Goal: Check status: Check status

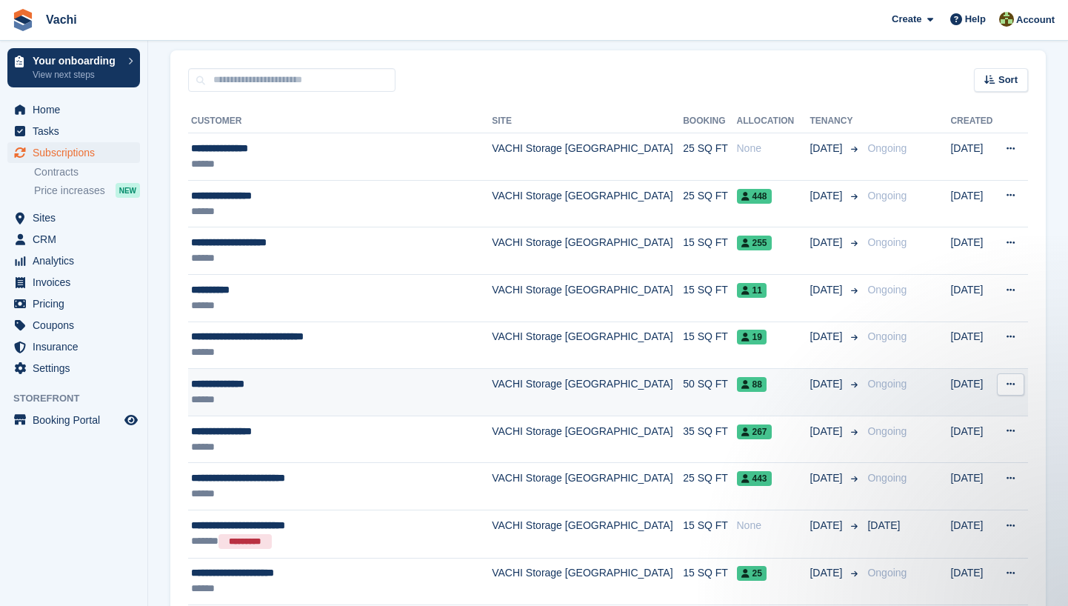
scroll to position [281, 0]
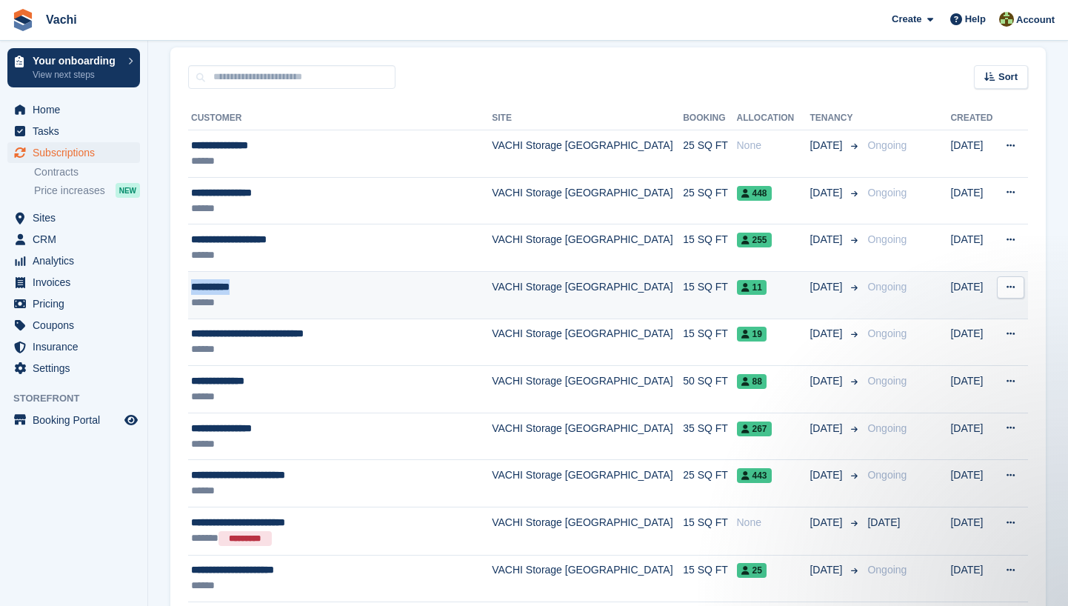
drag, startPoint x: 257, startPoint y: 287, endPoint x: 192, endPoint y: 288, distance: 65.2
click at [192, 288] on div "**********" at bounding box center [333, 287] width 285 height 16
copy div "**********"
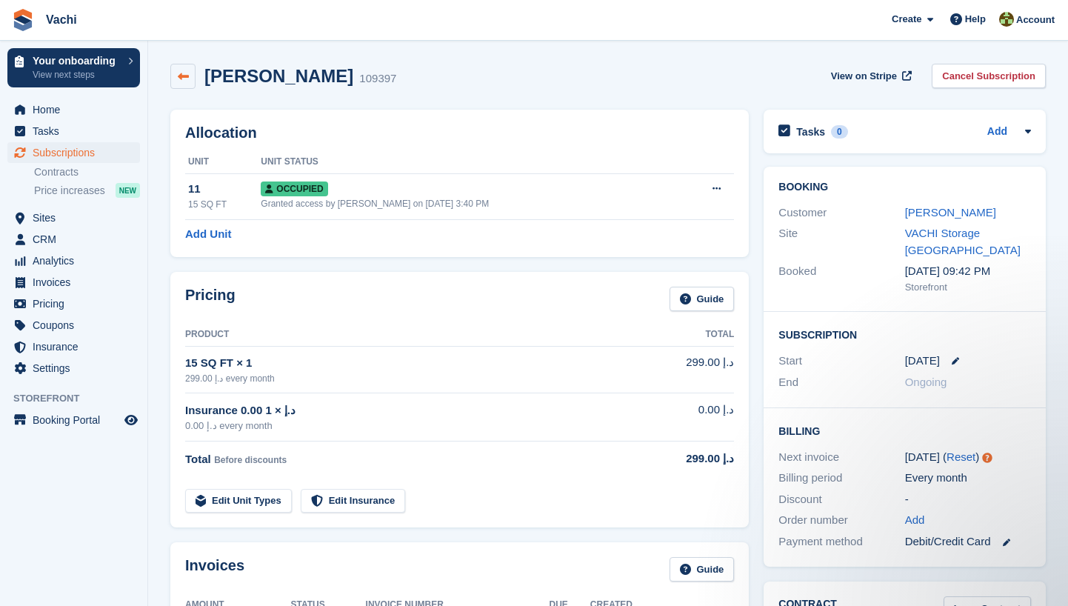
click at [182, 71] on icon at bounding box center [183, 76] width 11 height 11
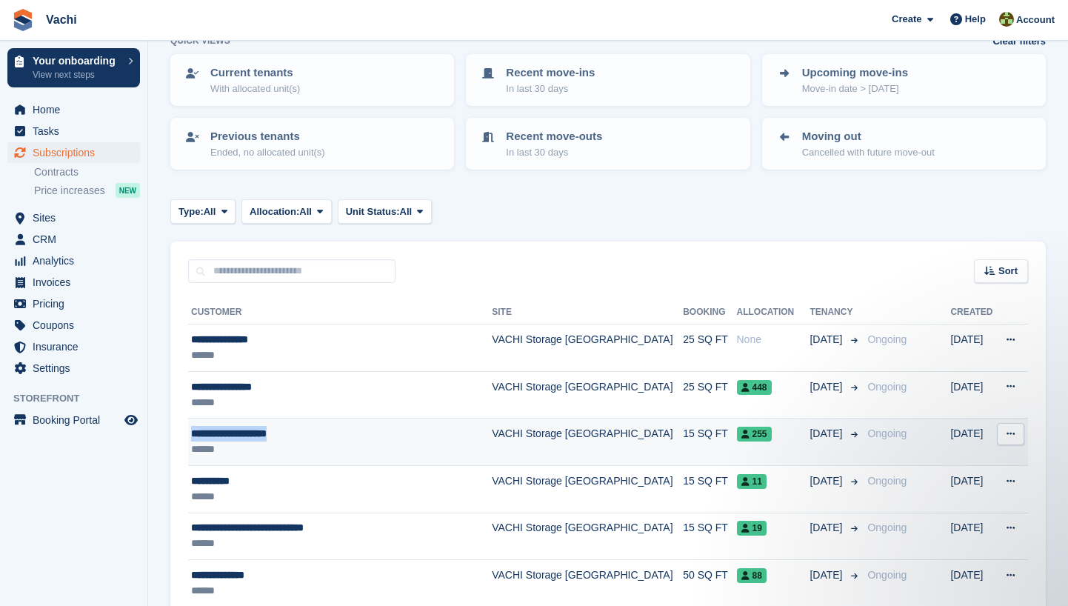
drag, startPoint x: 311, startPoint y: 432, endPoint x: 193, endPoint y: 434, distance: 117.8
click at [193, 434] on div "**********" at bounding box center [333, 434] width 285 height 16
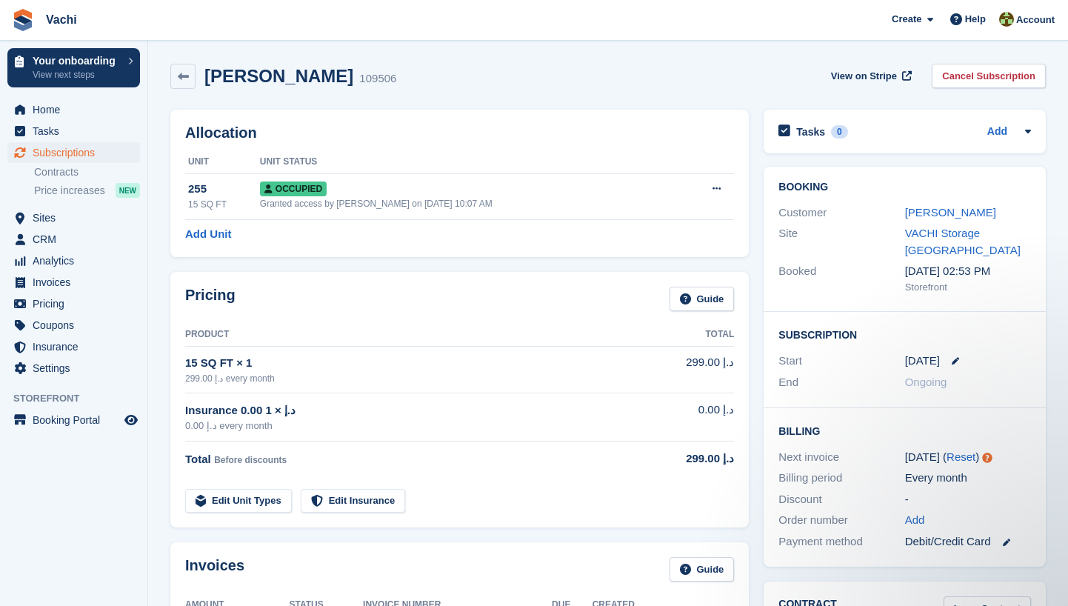
drag, startPoint x: 1018, startPoint y: 211, endPoint x: 904, endPoint y: 213, distance: 114.1
click at [904, 213] on div "Customer Ana Beatriz da Silva" at bounding box center [904, 212] width 253 height 21
copy div "Ana Beatriz da Silva"
click at [885, 230] on div "Site" at bounding box center [841, 241] width 126 height 33
drag, startPoint x: 1015, startPoint y: 208, endPoint x: 905, endPoint y: 213, distance: 110.5
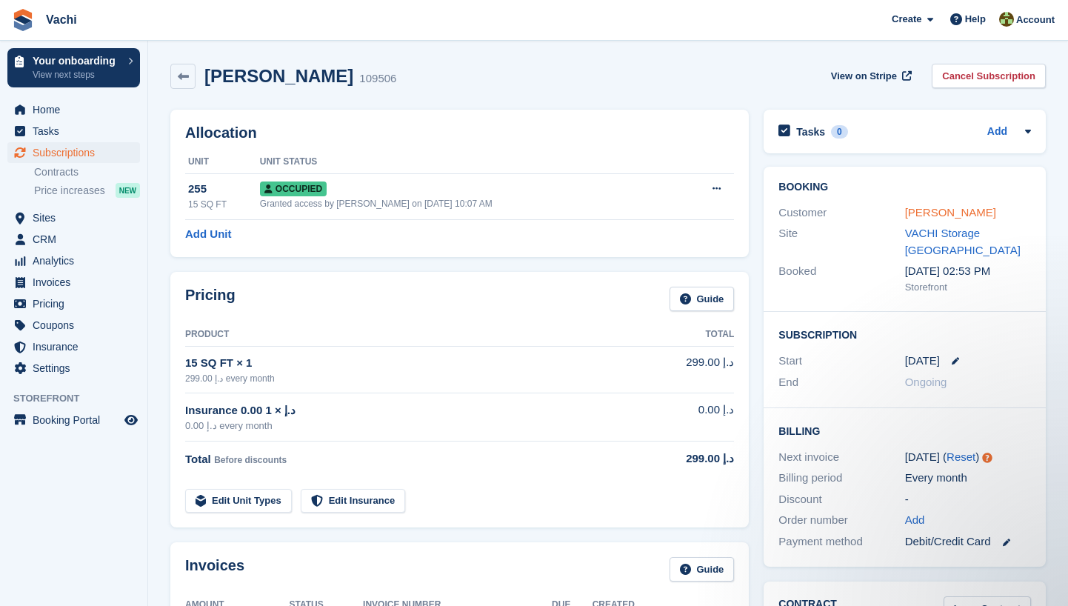
click at [905, 213] on div "Ana Beatriz da Silva" at bounding box center [968, 212] width 126 height 17
copy link "Ana Beatriz da Silva"
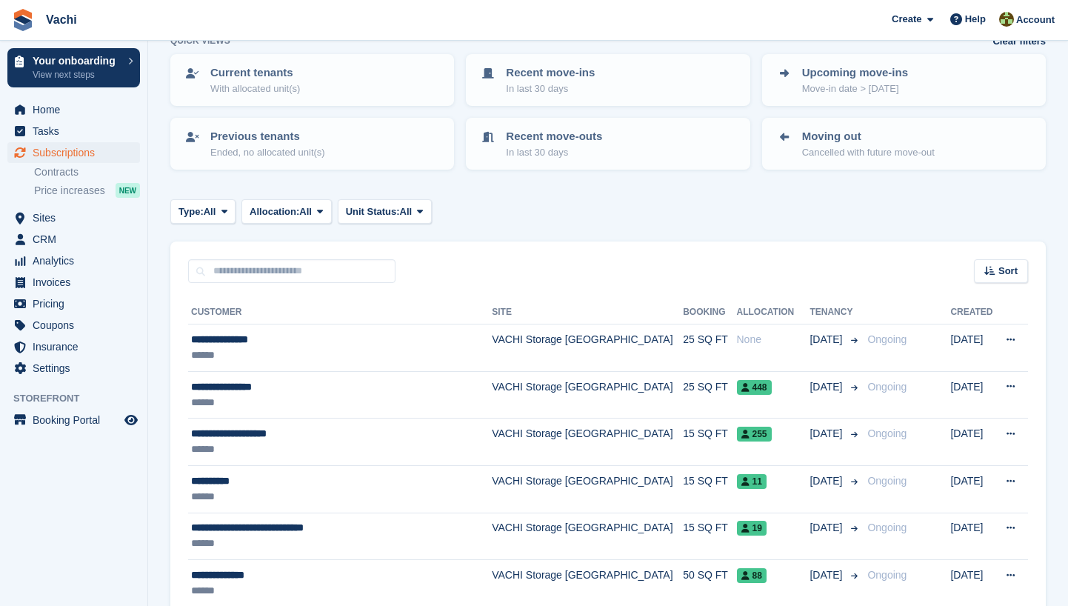
scroll to position [116, 0]
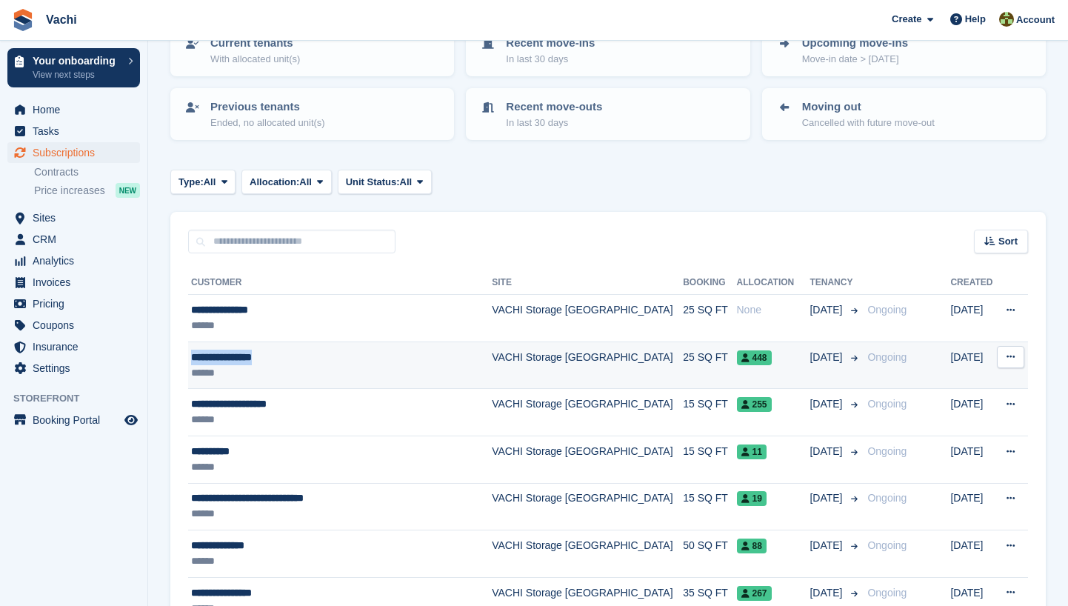
drag, startPoint x: 298, startPoint y: 356, endPoint x: 193, endPoint y: 356, distance: 104.4
click at [193, 356] on div "**********" at bounding box center [333, 358] width 285 height 16
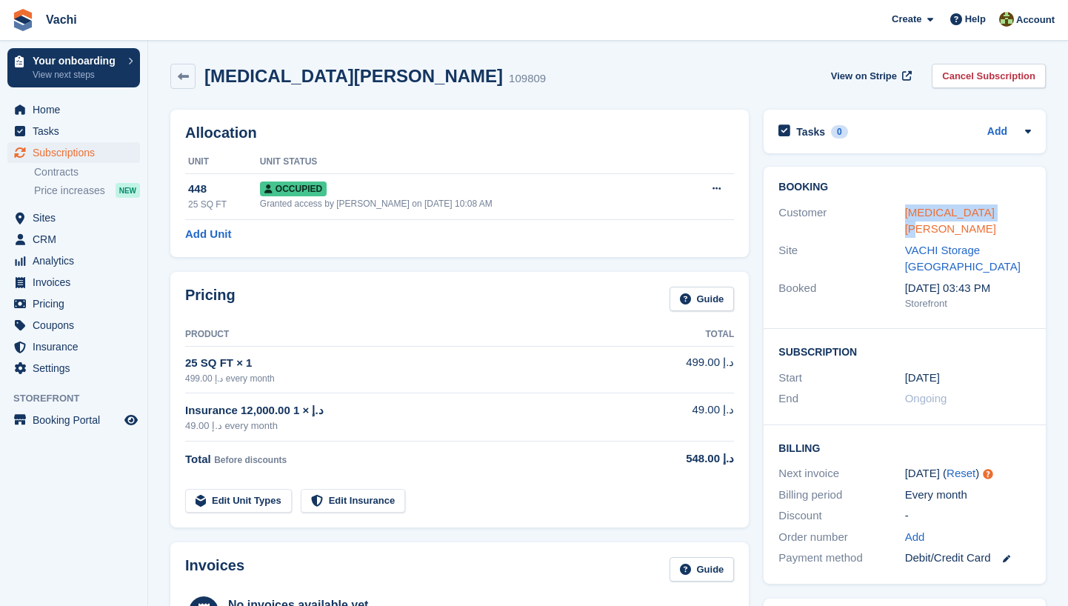
drag, startPoint x: 1016, startPoint y: 210, endPoint x: 904, endPoint y: 216, distance: 112.0
click at [905, 216] on div "[MEDICAL_DATA][PERSON_NAME]" at bounding box center [968, 220] width 126 height 33
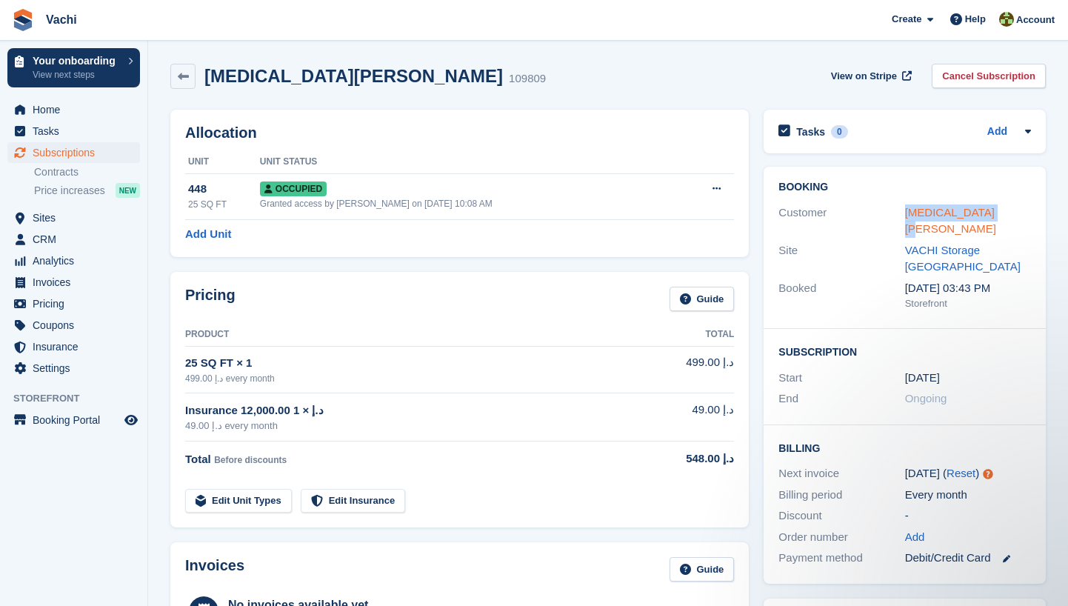
copy link "[MEDICAL_DATA][PERSON_NAME]"
click at [50, 150] on span "Subscriptions" at bounding box center [77, 152] width 89 height 21
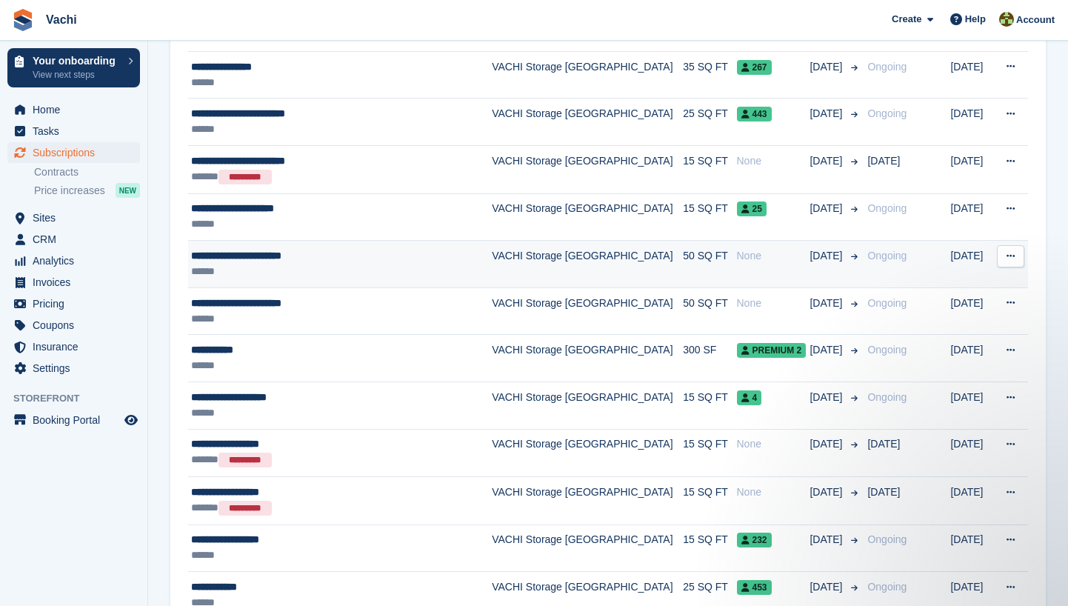
scroll to position [643, 0]
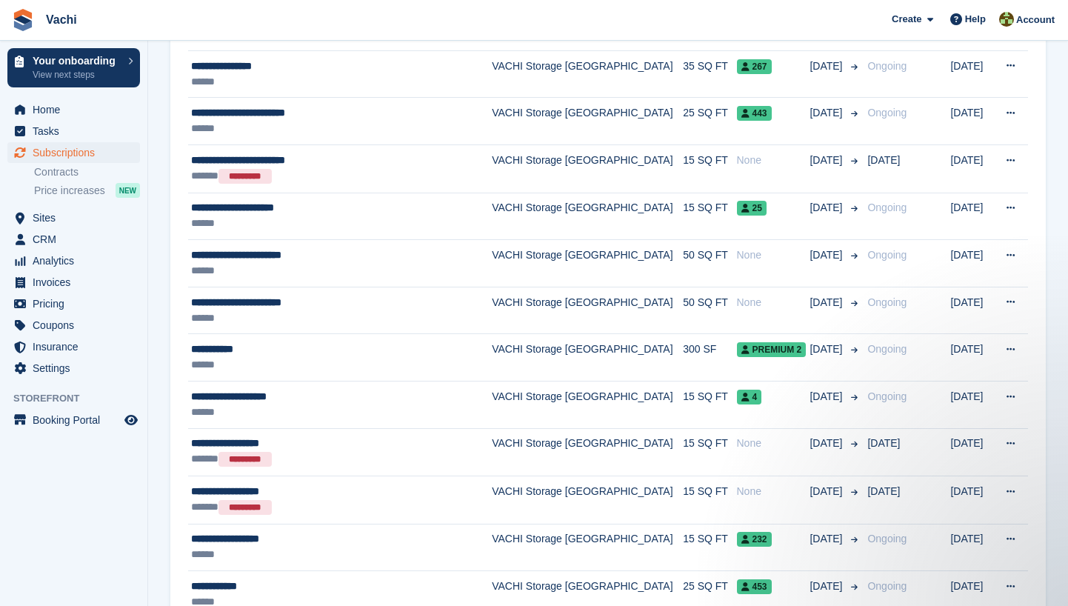
click at [150, 381] on section "Subscriptions Recurring billing plans Export Export Subscriptions Export a CSV …" at bounding box center [608, 283] width 920 height 1852
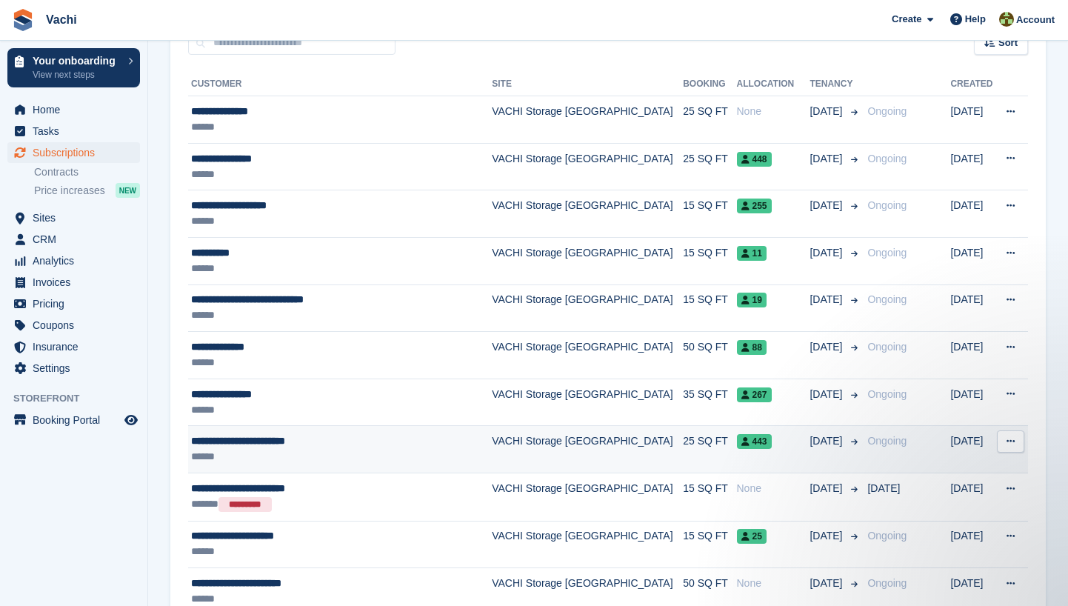
scroll to position [254, 0]
